Goal: Information Seeking & Learning: Learn about a topic

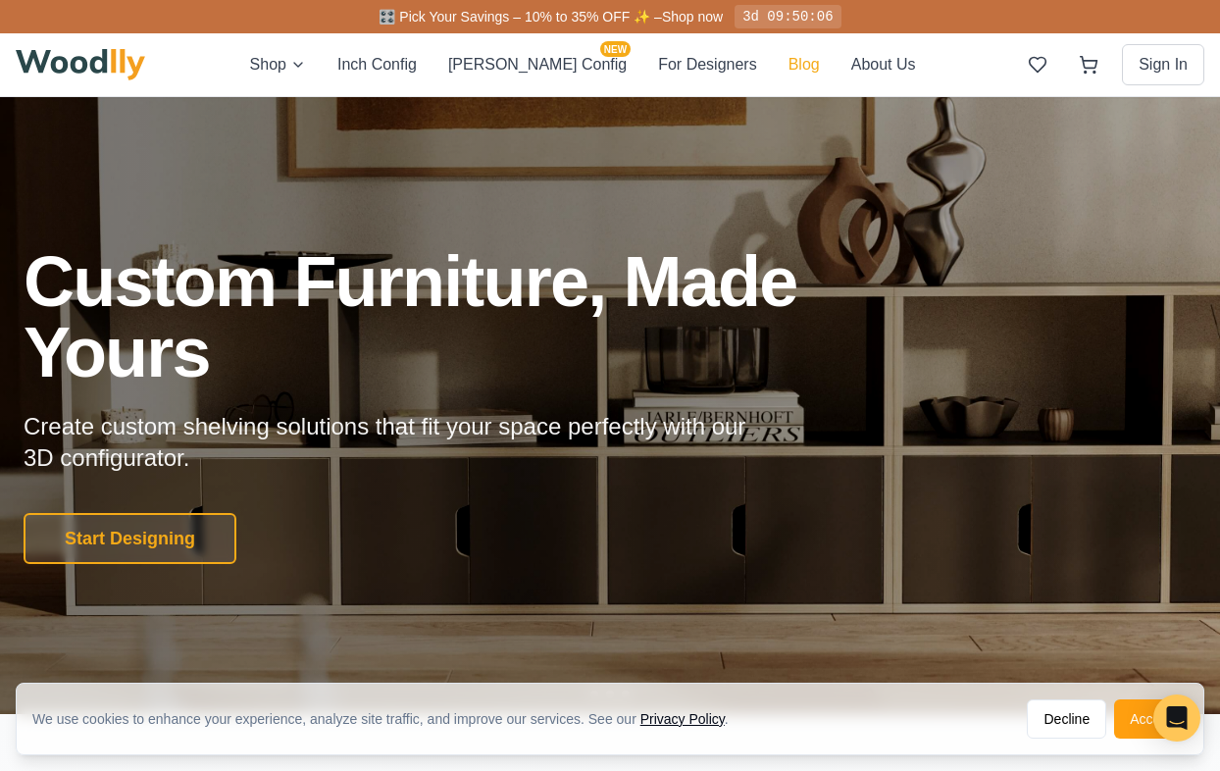
click at [788, 57] on button "Blog" at bounding box center [803, 65] width 31 height 24
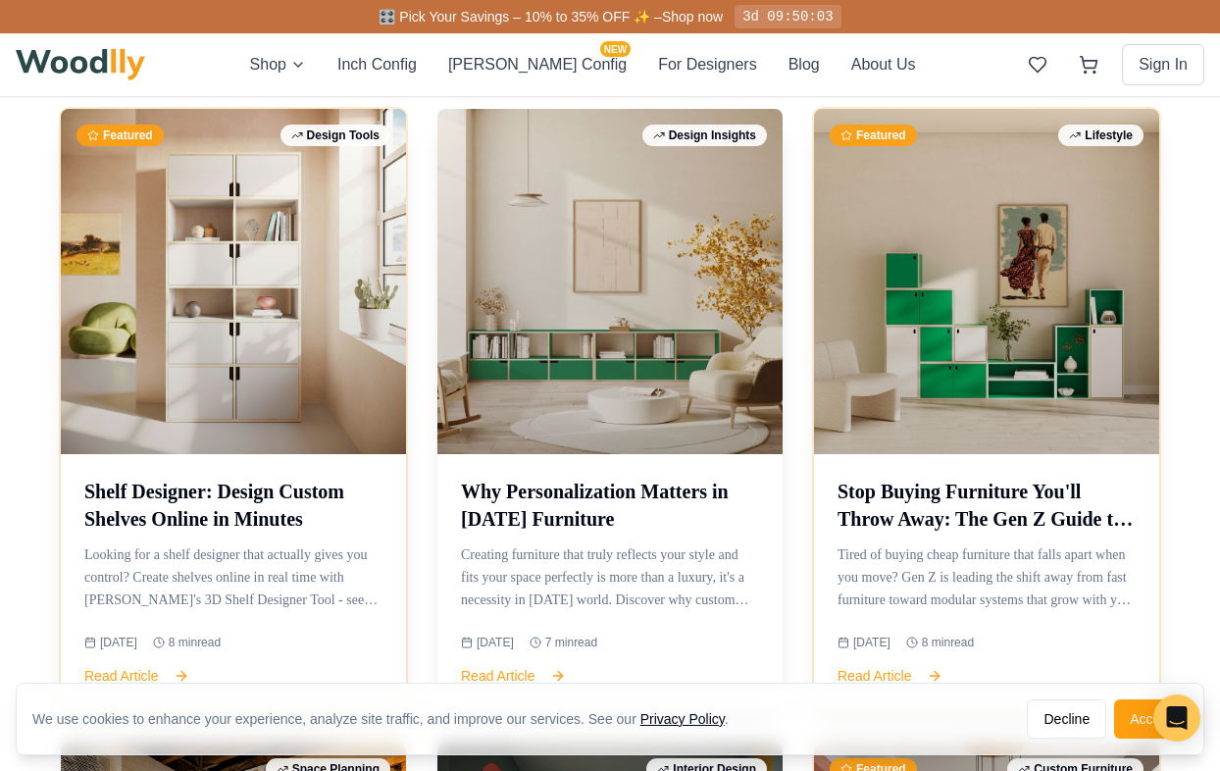
scroll to position [948, 0]
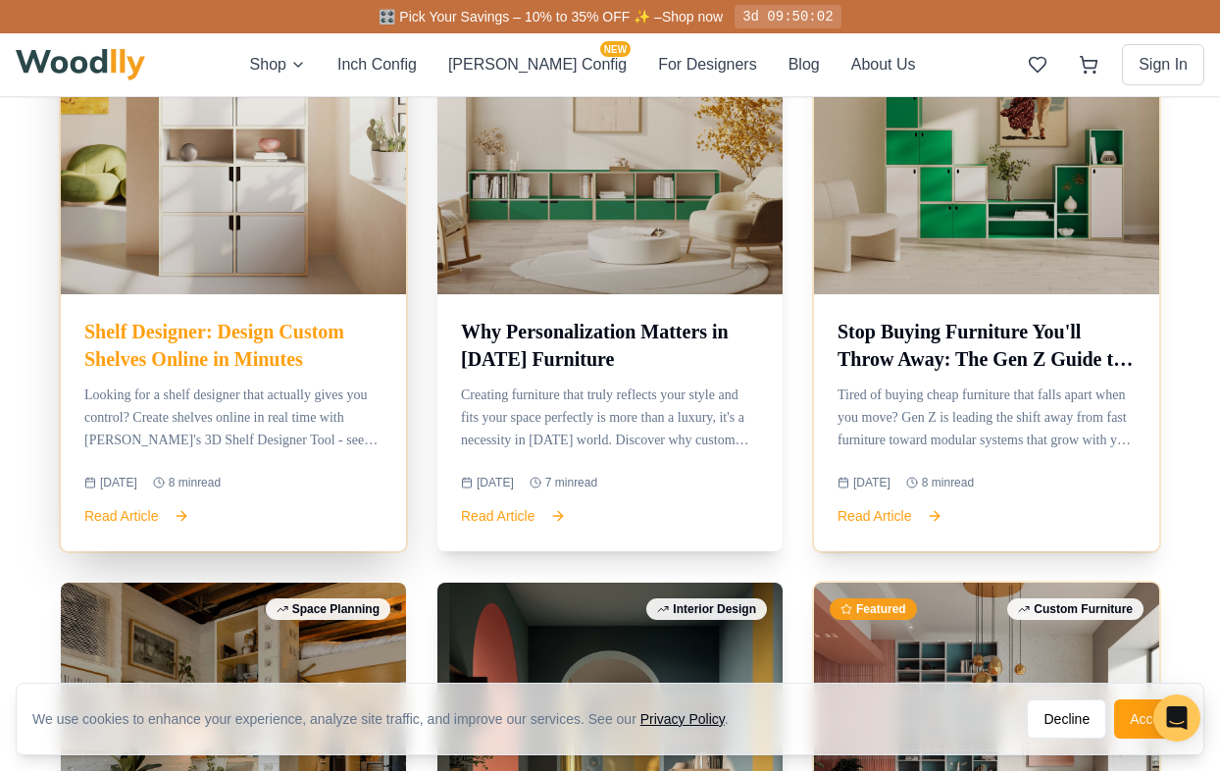
click at [332, 444] on p "Looking for a shelf designer that actually gives you control? Create shelves on…" at bounding box center [233, 417] width 298 height 67
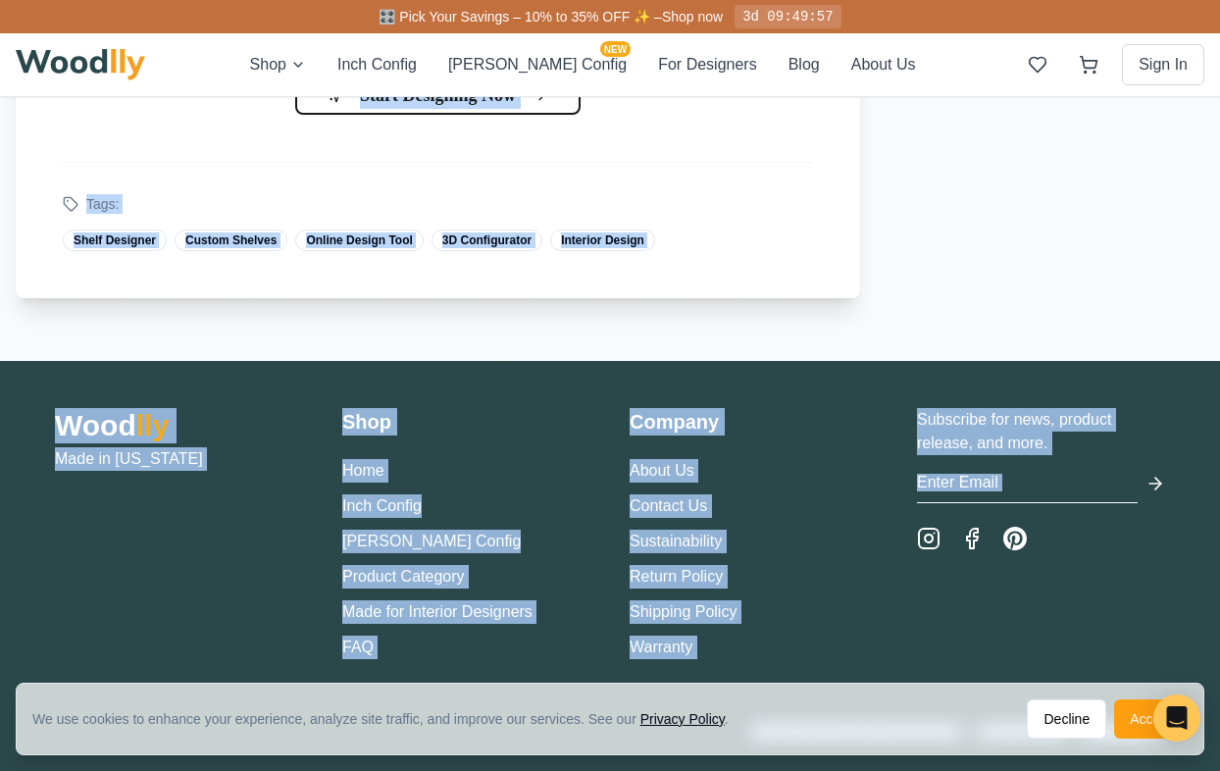
scroll to position [5656, 0]
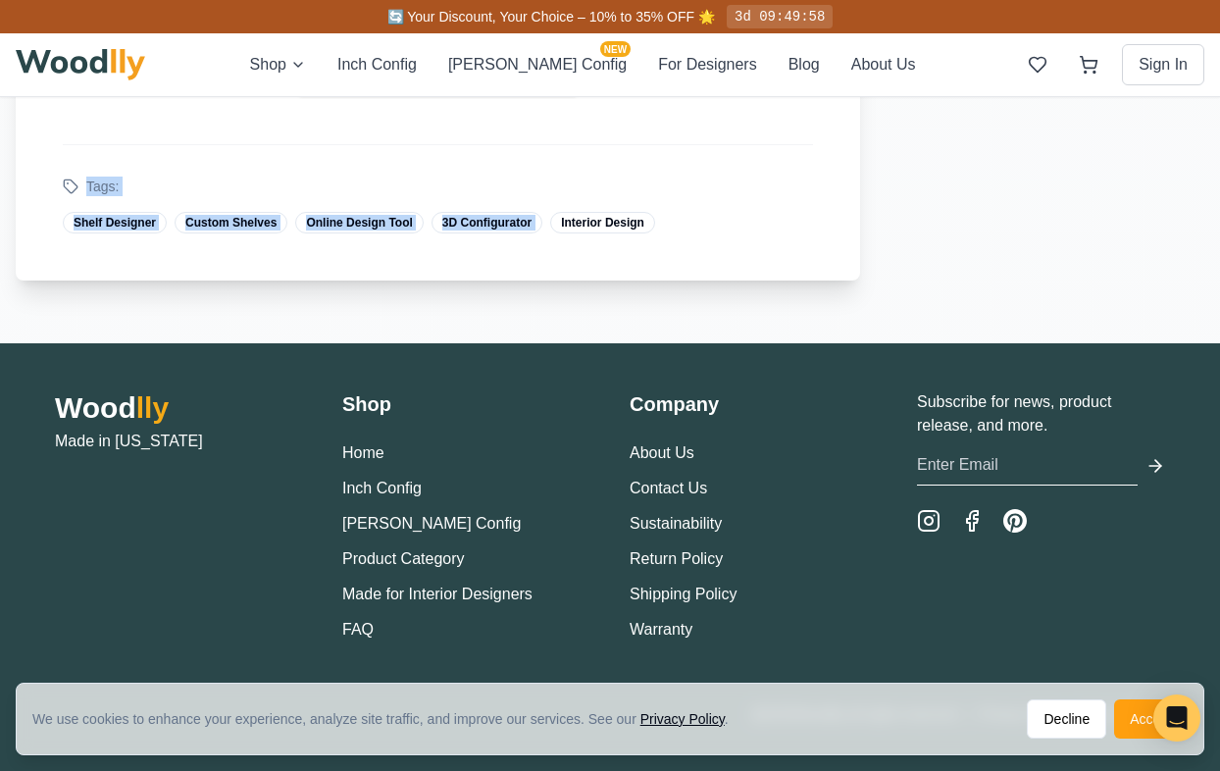
drag, startPoint x: 60, startPoint y: 293, endPoint x: 667, endPoint y: 208, distance: 612.9
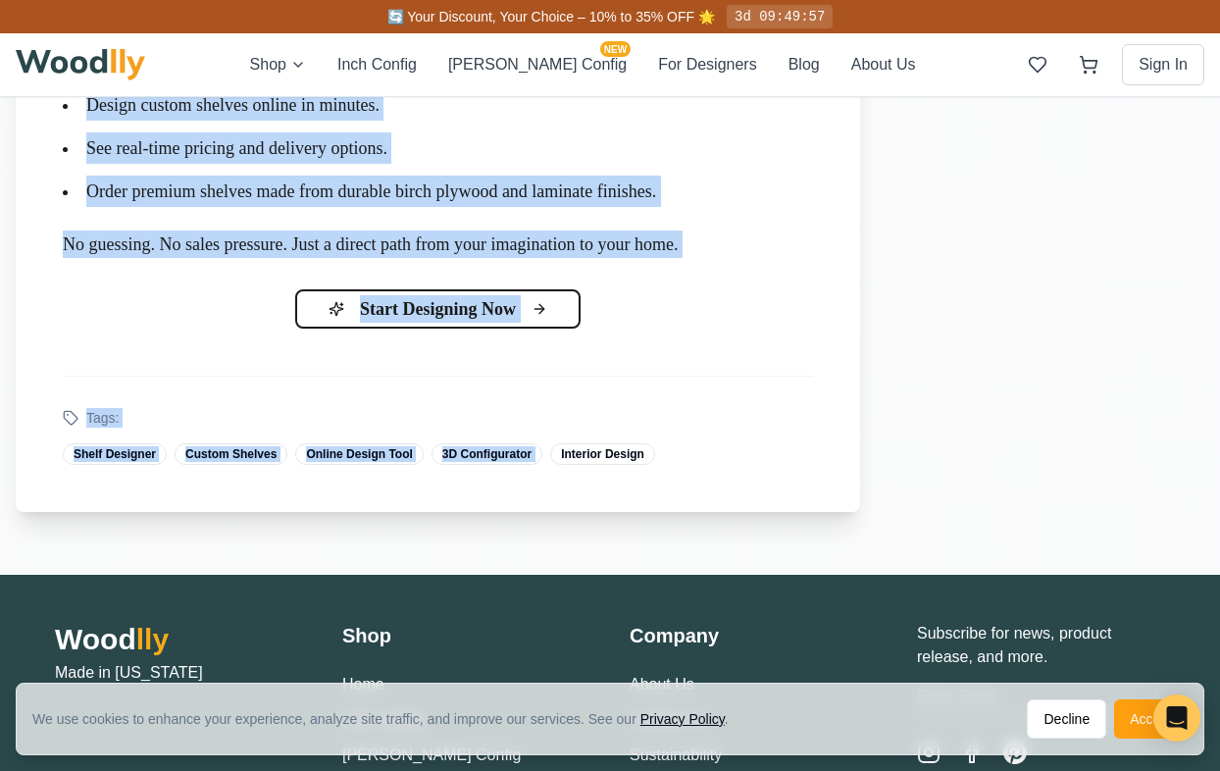
scroll to position [5257, 0]
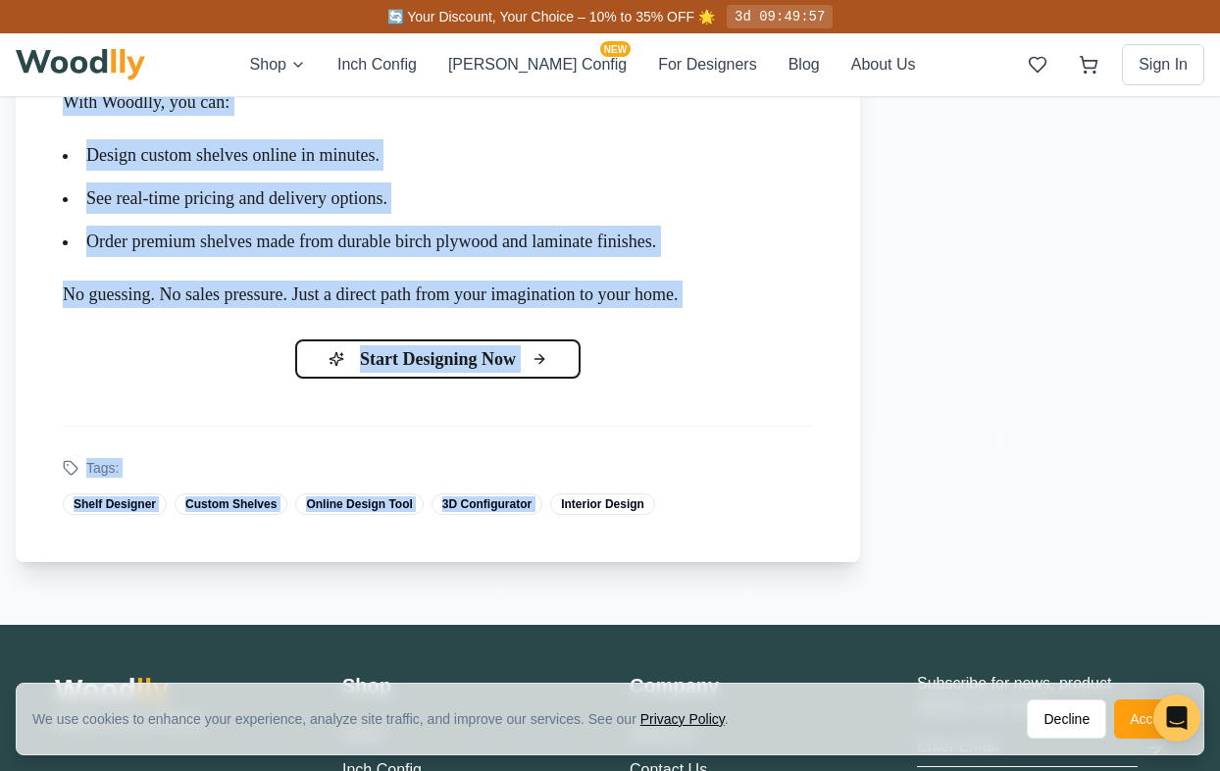
click at [651, 171] on li "Design custom shelves online in minutes." at bounding box center [438, 154] width 750 height 31
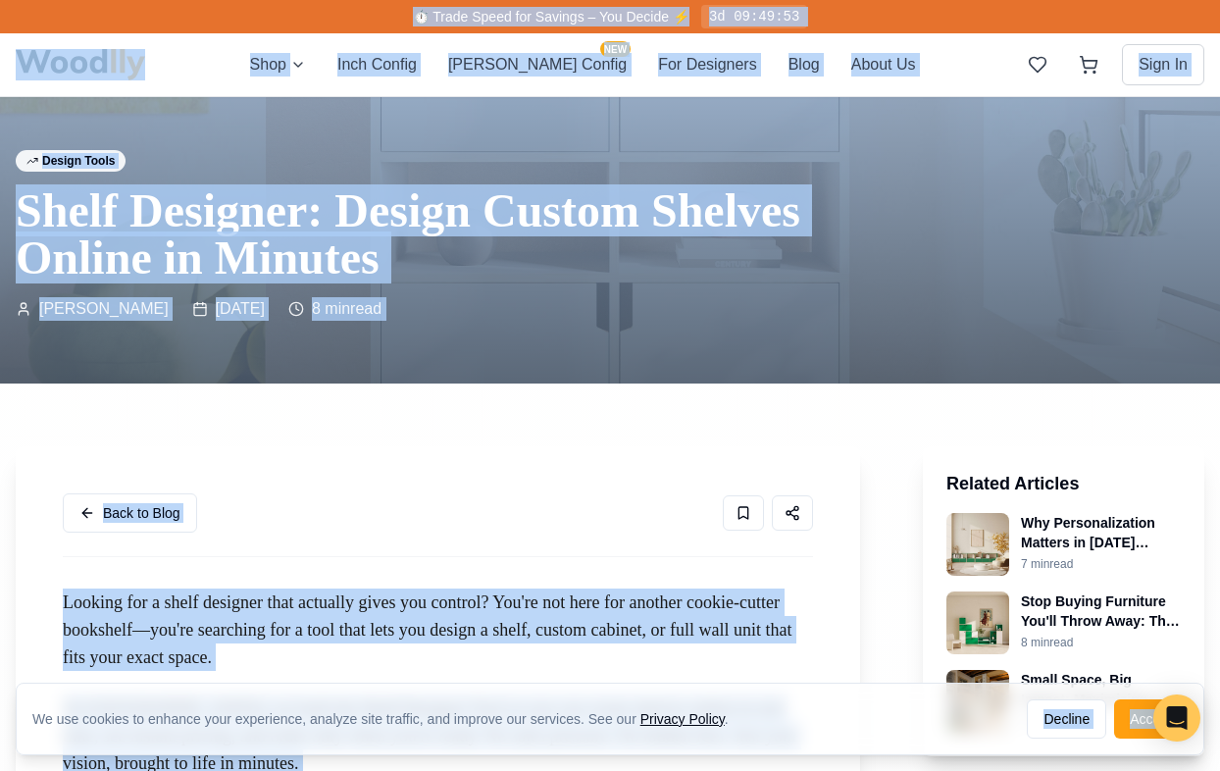
scroll to position [246, 0]
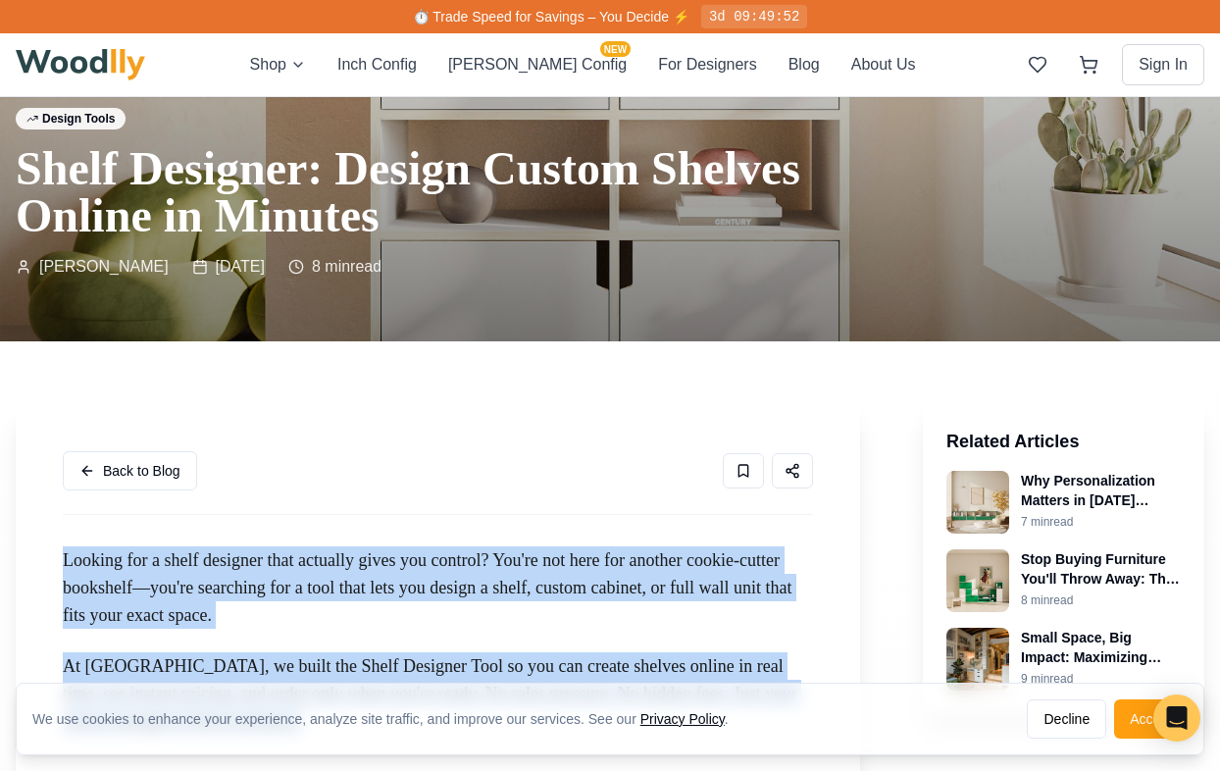
drag, startPoint x: 752, startPoint y: 420, endPoint x: 56, endPoint y: 564, distance: 711.0
copy div "Loremip dol s ametc adipisci elit seddoeiu tempo inc utlabor? Etd'ma ali enim a…"
